Goal: Task Accomplishment & Management: Complete application form

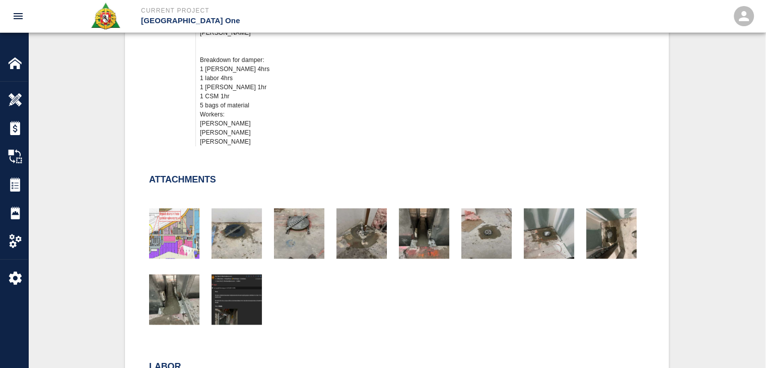
scroll to position [937, 0]
click at [182, 308] on img "button" at bounding box center [174, 298] width 50 height 50
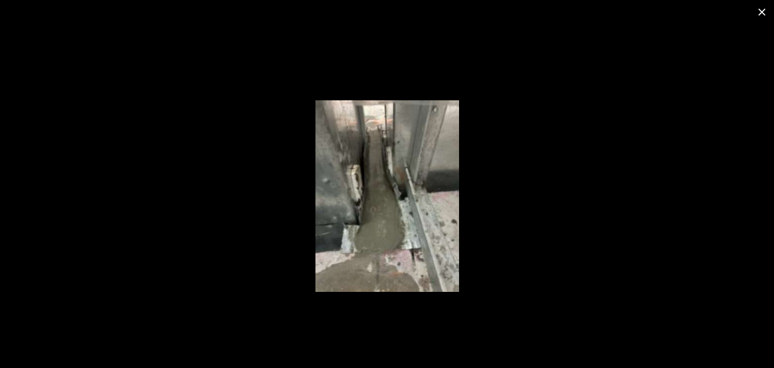
click at [763, 7] on icon "close" at bounding box center [761, 12] width 12 height 12
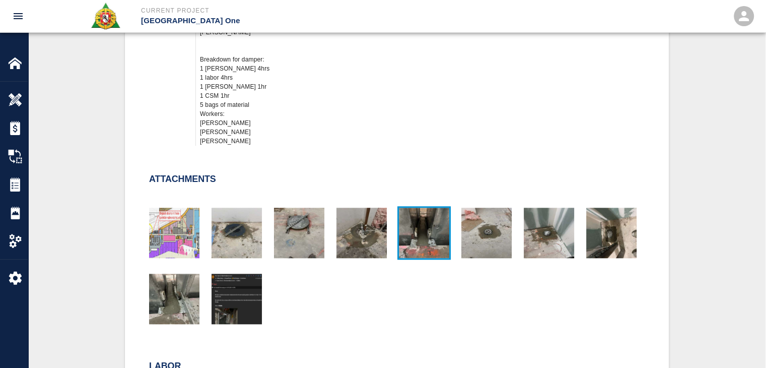
click at [434, 239] on img "button" at bounding box center [424, 232] width 50 height 50
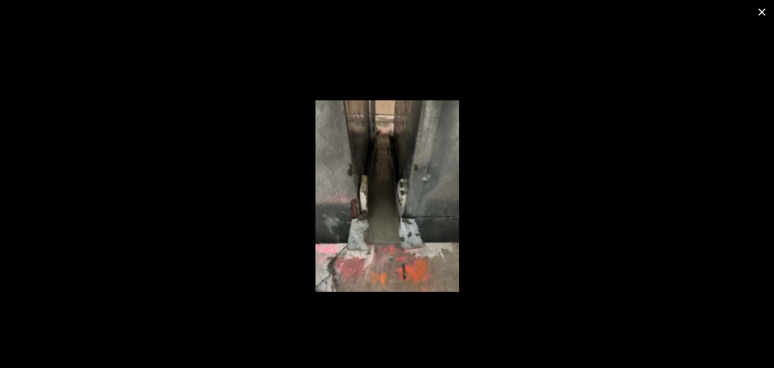
click at [758, 9] on icon "close" at bounding box center [761, 12] width 7 height 7
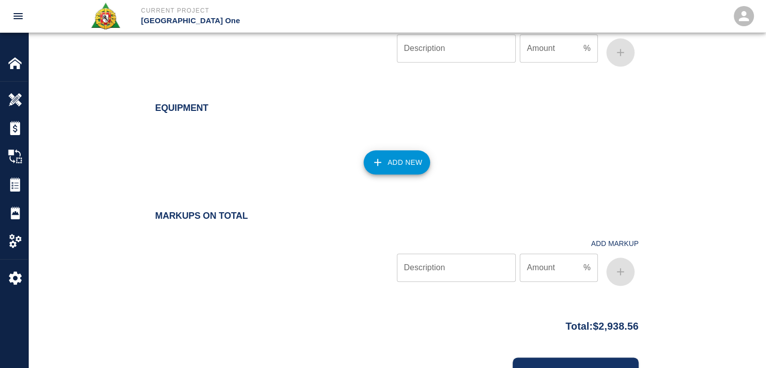
scroll to position [1176, 0]
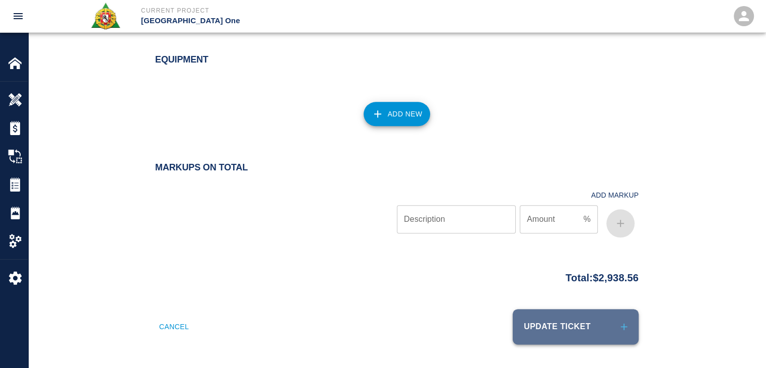
click at [528, 318] on button "Update Ticket" at bounding box center [576, 326] width 126 height 35
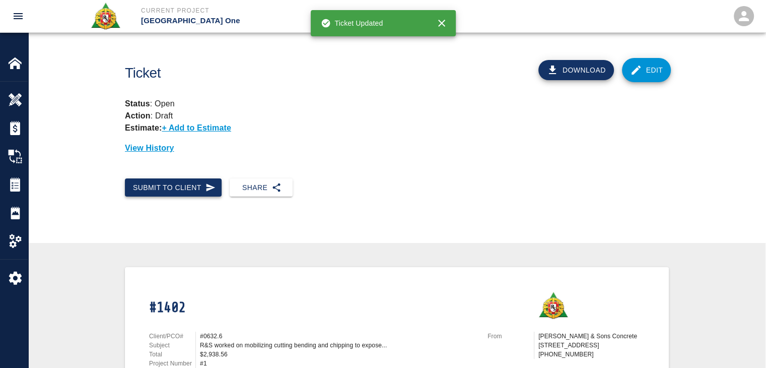
click at [206, 181] on button "Submit to Client" at bounding box center [173, 187] width 97 height 19
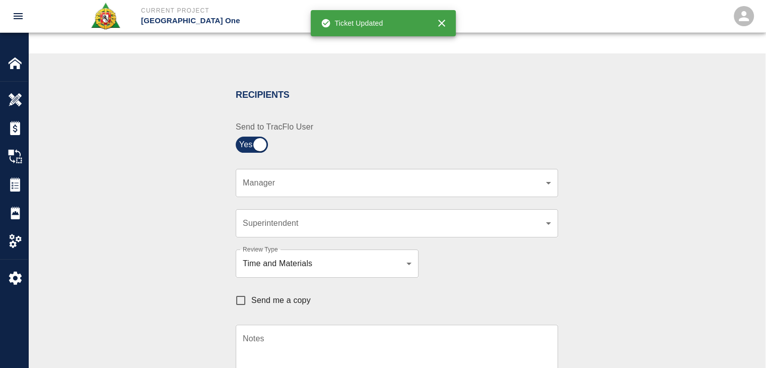
scroll to position [170, 0]
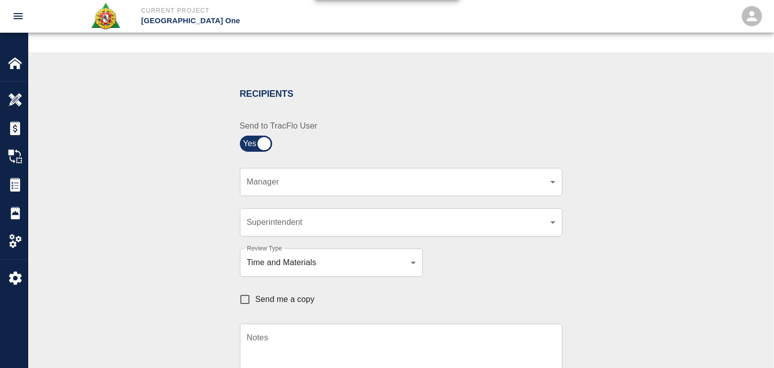
click at [273, 184] on body "Current Project JFK Terminal One Home JFK Terminal One Overview Estimates Chang…" at bounding box center [387, 14] width 774 height 368
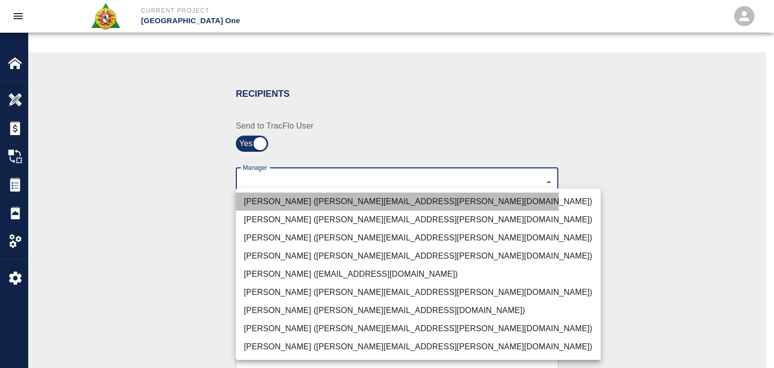
click at [282, 202] on li "Peter Hardecker (peter.hardecker@aecom.com)" at bounding box center [418, 201] width 365 height 18
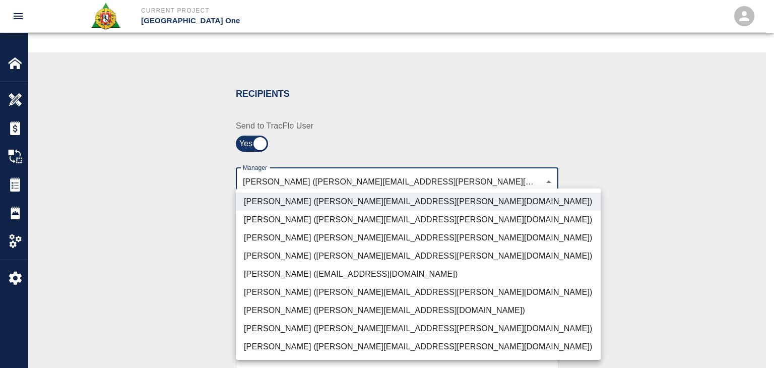
click at [285, 229] on li "Parin Kanani (parin.kanani@aecom.com)" at bounding box center [418, 238] width 365 height 18
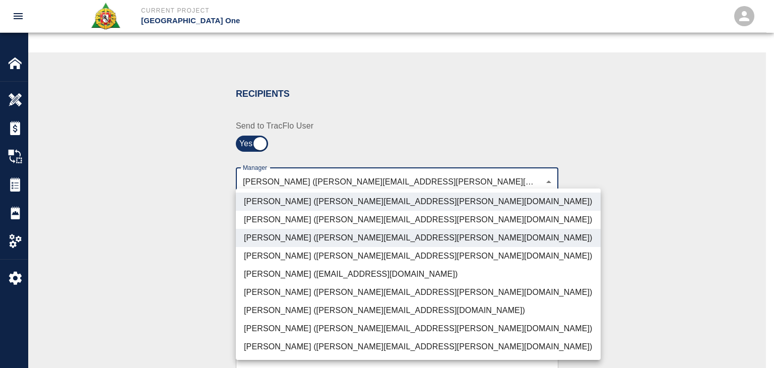
click at [290, 319] on li "Patrick Testino (patrick.testino@aecom.com)" at bounding box center [418, 310] width 365 height 18
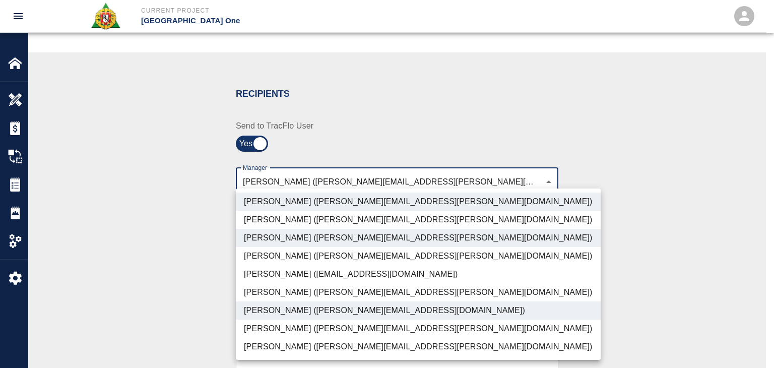
click at [289, 323] on li "Dylan Sims (dylan.sims@aecom.com)" at bounding box center [418, 328] width 365 height 18
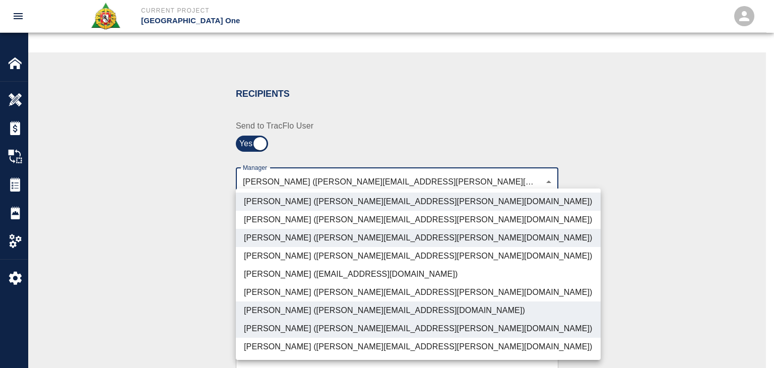
click at [272, 348] on li "Shane Lamay (shane.lamay@aecom.com)" at bounding box center [418, 346] width 365 height 18
type input "ede96749-2565-4a65-a76c-ac2c5448e16e,69d78ca4-8a93-4c72-a988-7271956ccf0b,ad99d…"
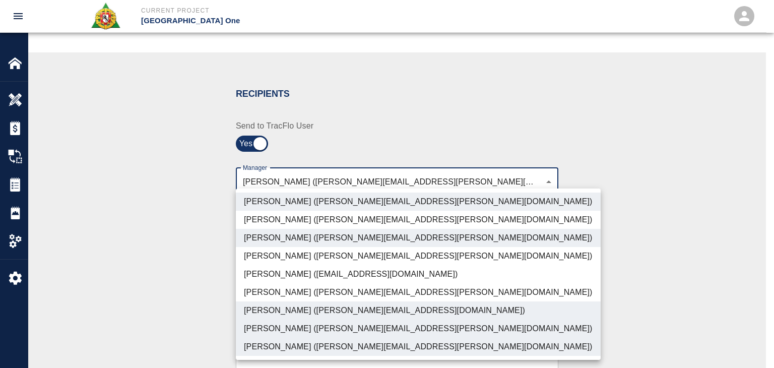
click at [228, 316] on div at bounding box center [387, 184] width 774 height 368
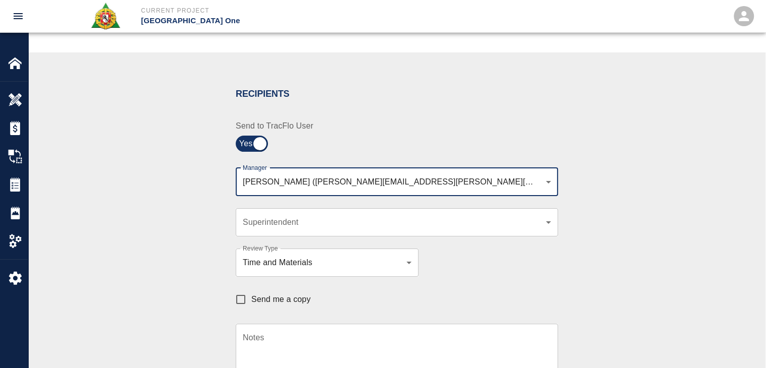
click at [261, 304] on span "Send me a copy" at bounding box center [280, 299] width 59 height 12
click at [251, 304] on input "Send me a copy" at bounding box center [240, 299] width 21 height 21
checkbox input "true"
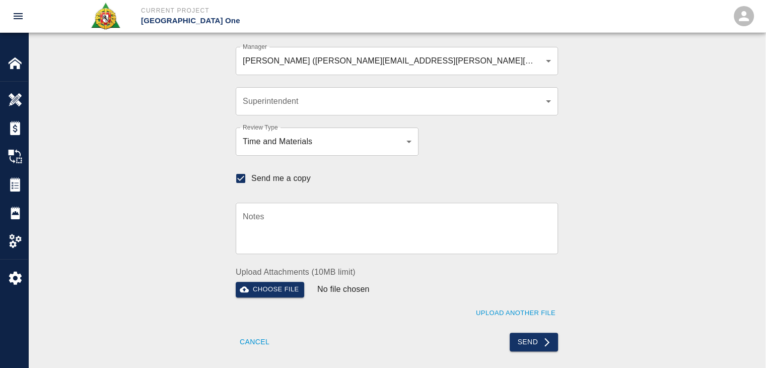
scroll to position [292, 0]
click at [523, 339] on button "Send" at bounding box center [534, 340] width 49 height 19
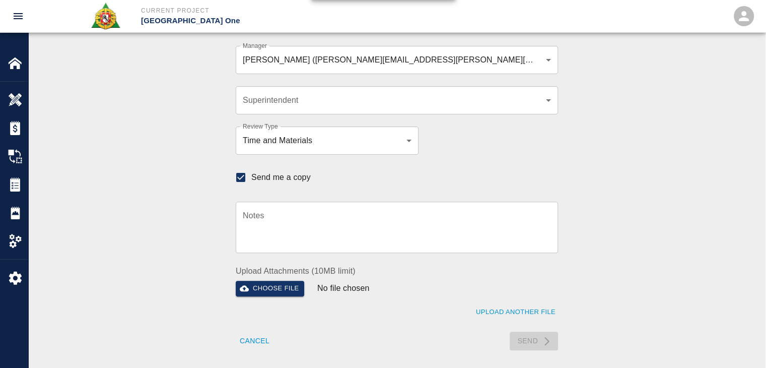
checkbox input "false"
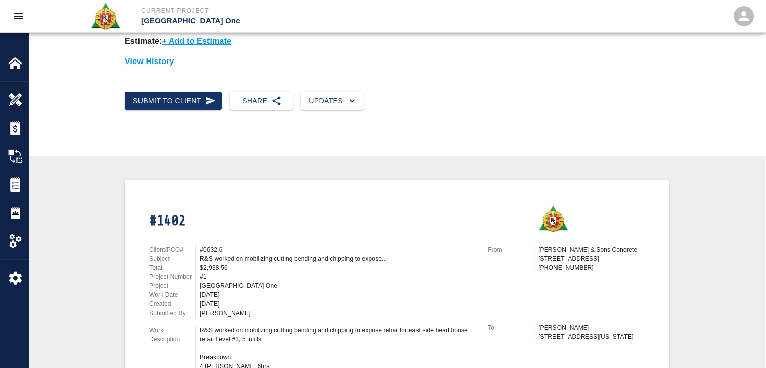
scroll to position [0, 0]
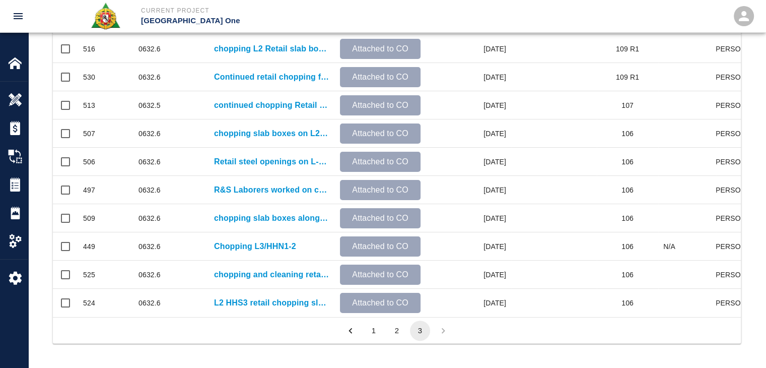
scroll to position [298, 680]
